Goal: Use online tool/utility: Use online tool/utility

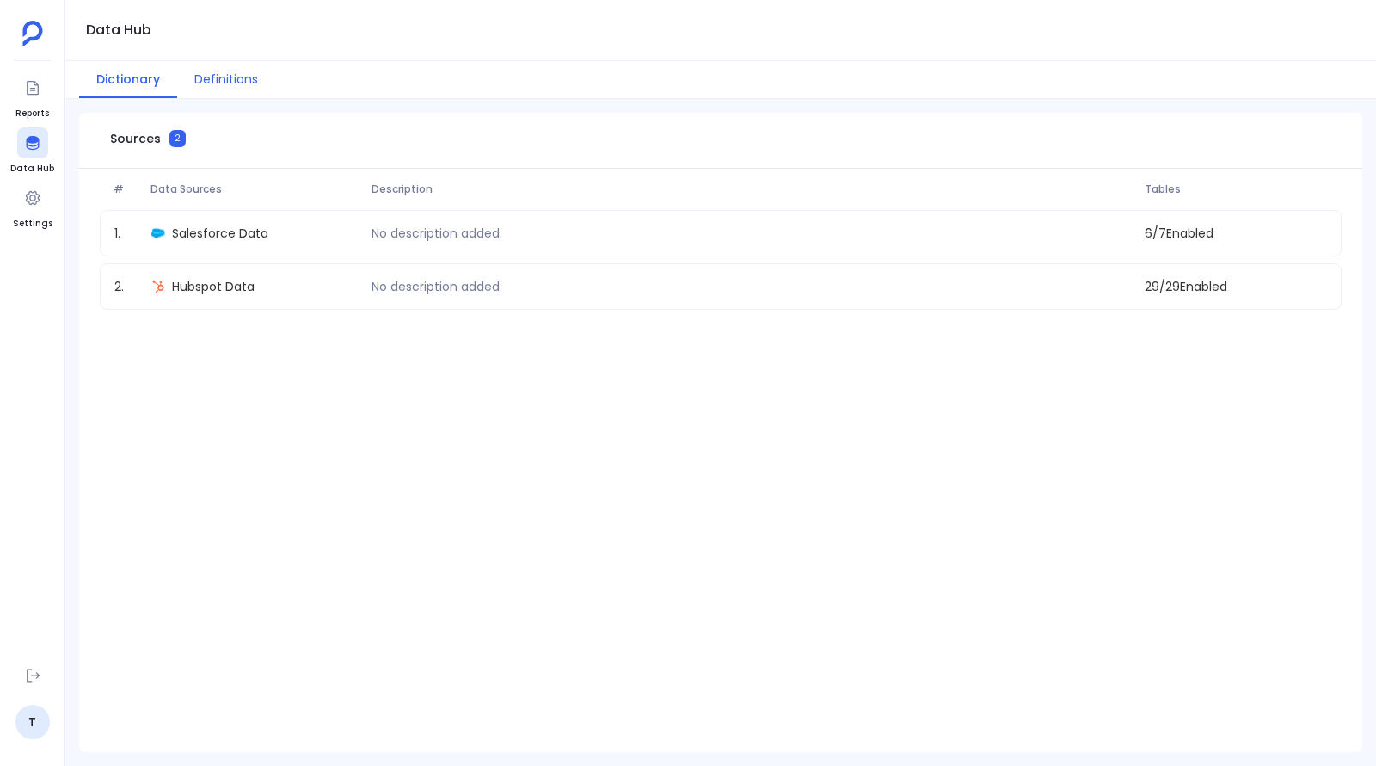
click at [226, 72] on button "Definitions" at bounding box center [226, 79] width 98 height 37
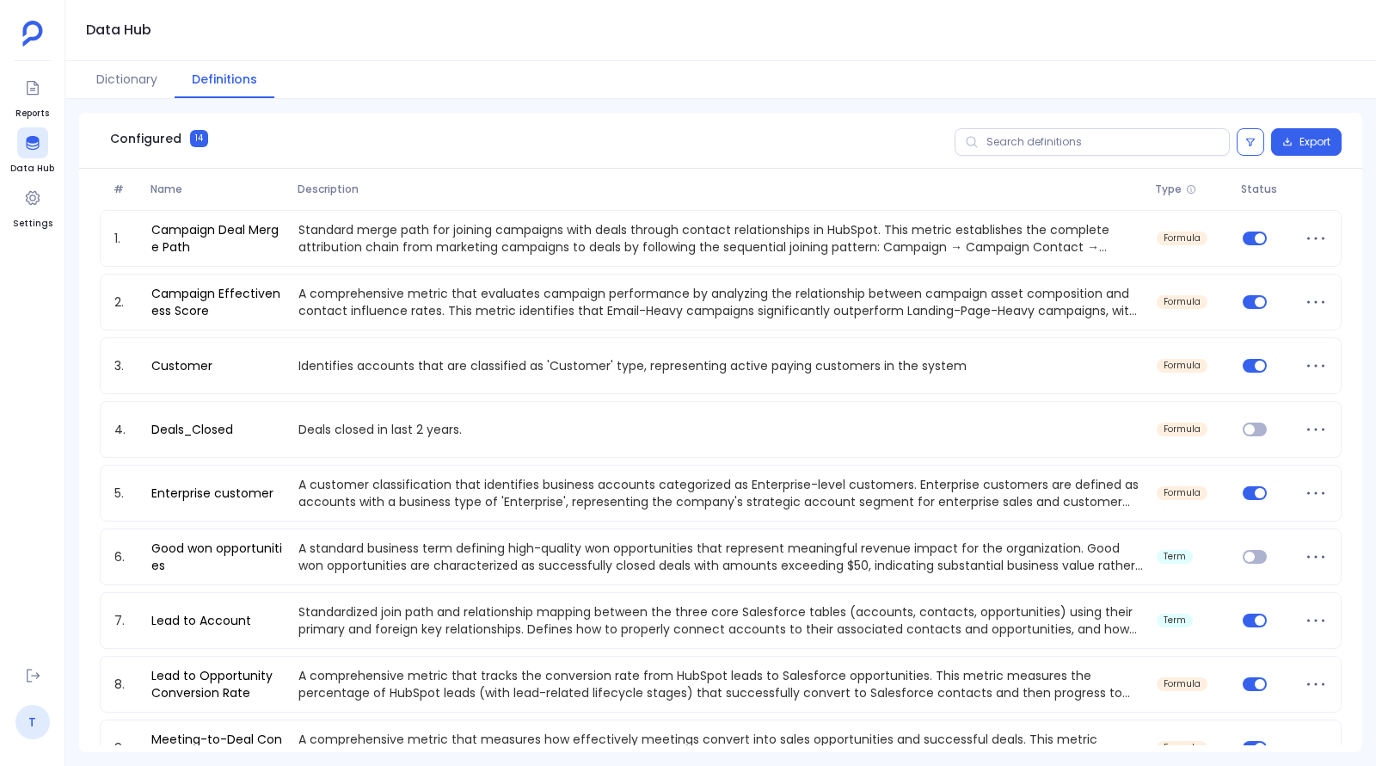
click at [36, 717] on link "T" at bounding box center [32, 722] width 34 height 34
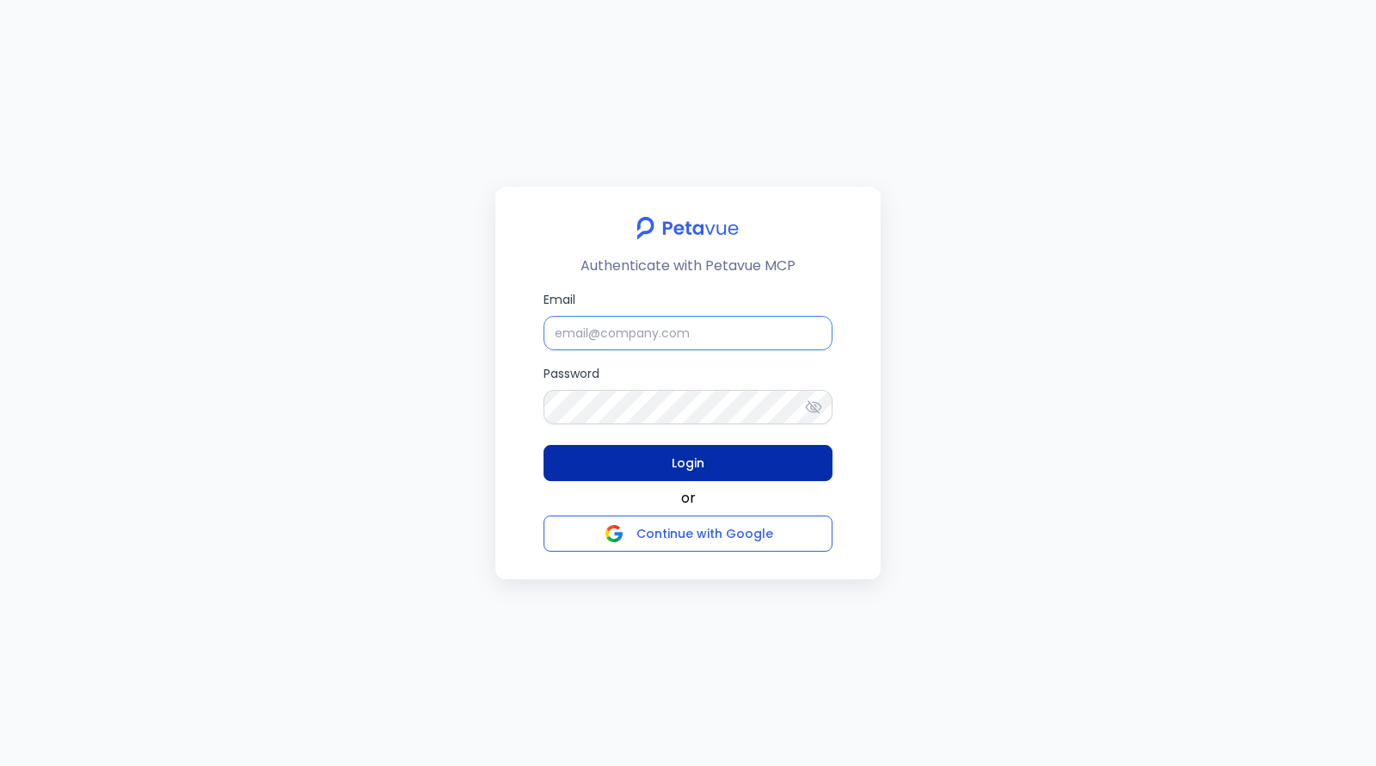
type input "[EMAIL_ADDRESS][DOMAIN_NAME]"
click at [666, 478] on button "Login" at bounding box center [688, 463] width 289 height 36
